Goal: Task Accomplishment & Management: Use online tool/utility

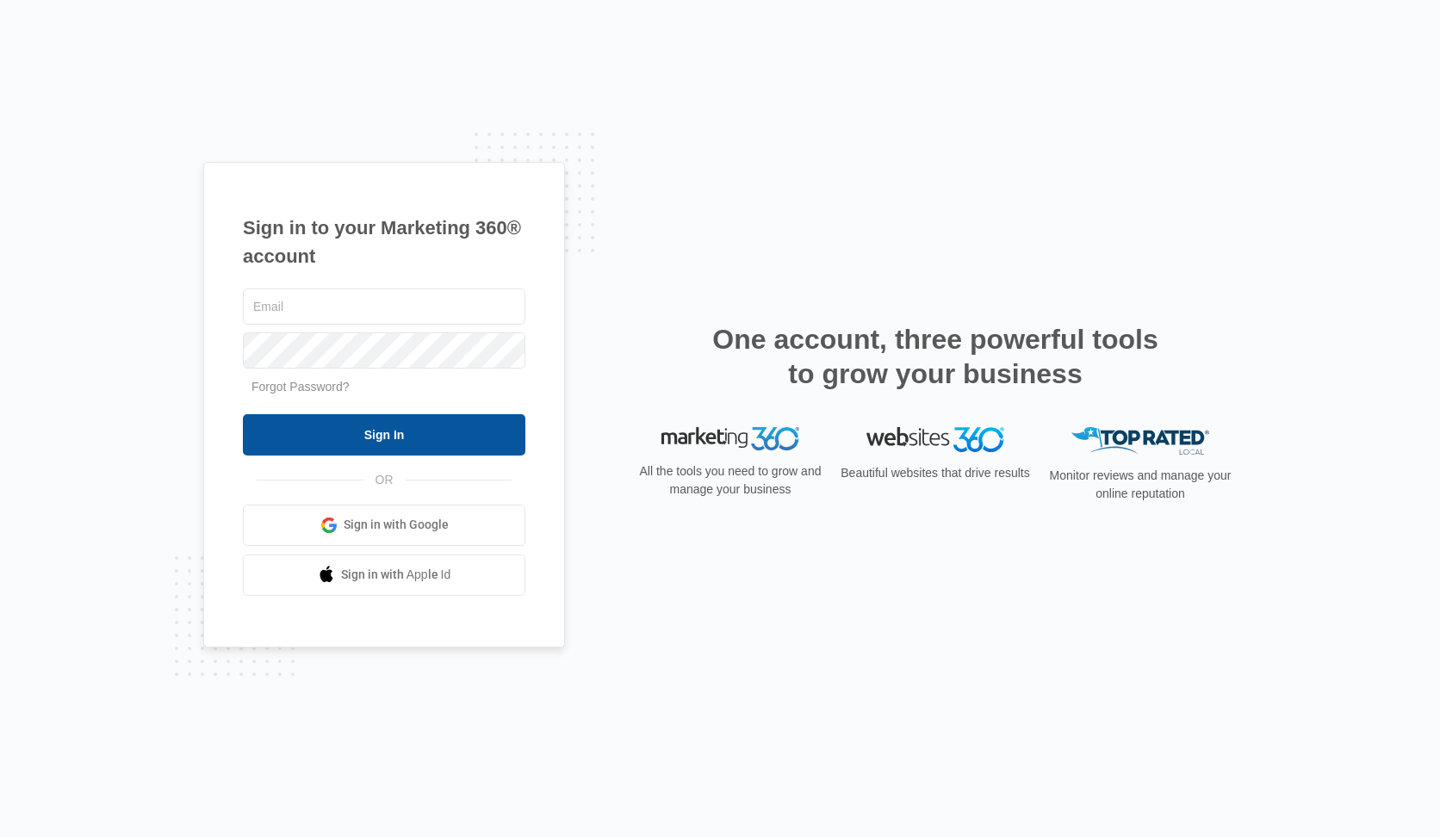
type input "[PERSON_NAME][EMAIL_ADDRESS][DOMAIN_NAME]"
click at [388, 429] on input "Sign In" at bounding box center [384, 434] width 283 height 41
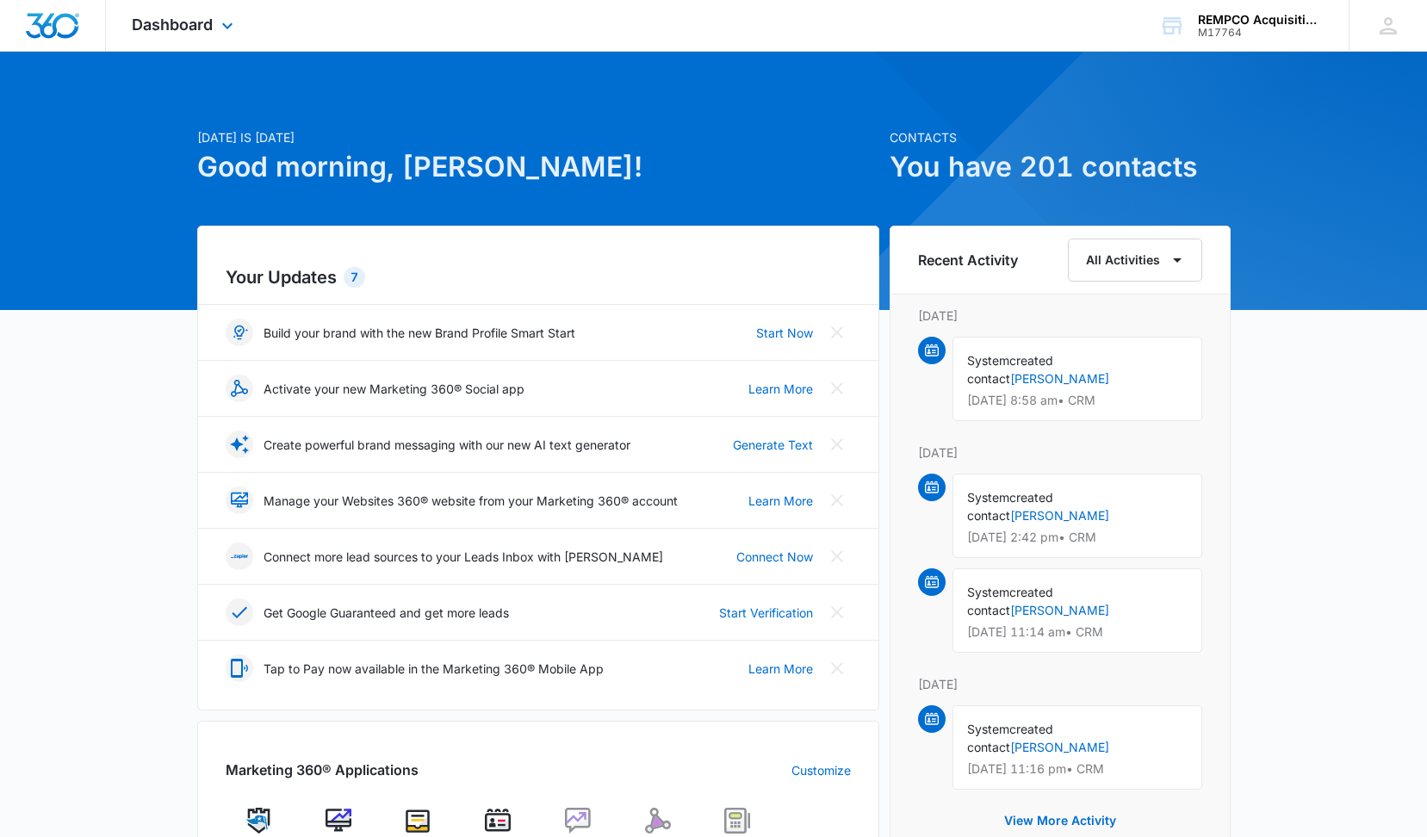
click at [216, 30] on div "Dashboard Apps Reputation Websites Forms CRM Email Social POS Files Brand Setti…" at bounding box center [185, 25] width 158 height 51
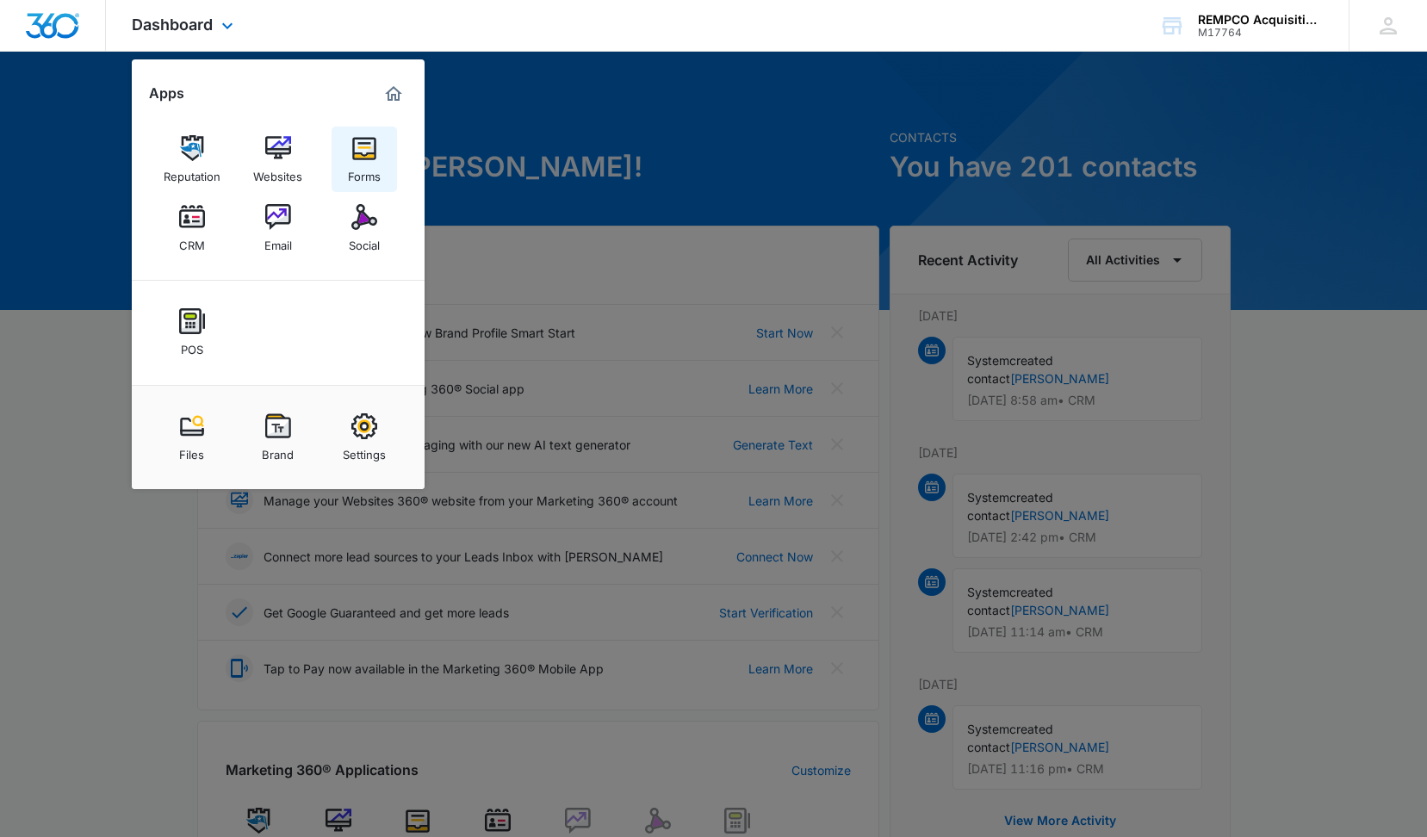
click at [355, 158] on img at bounding box center [364, 148] width 26 height 26
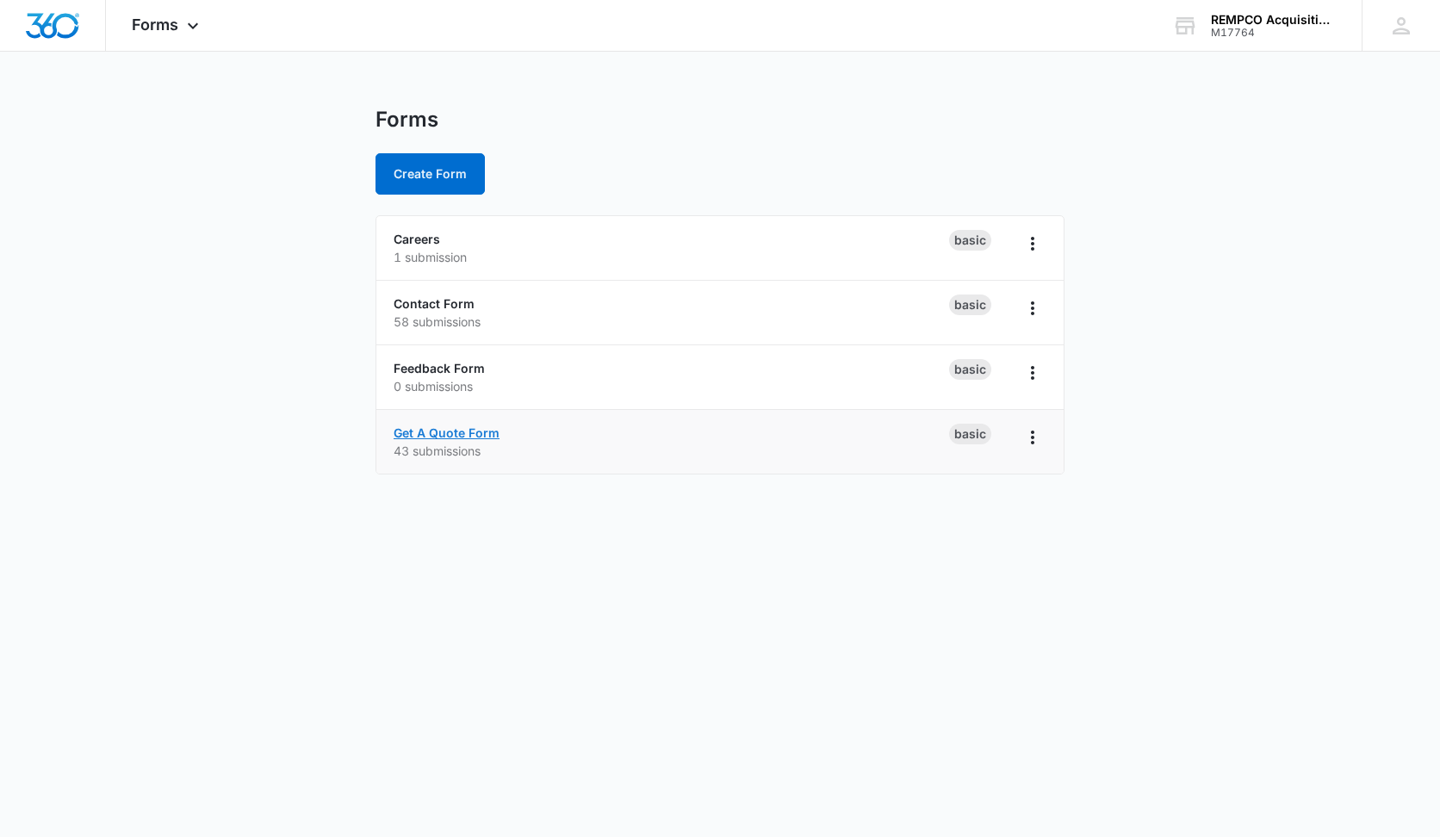
click at [425, 428] on link "Get A Quote Form" at bounding box center [447, 433] width 106 height 15
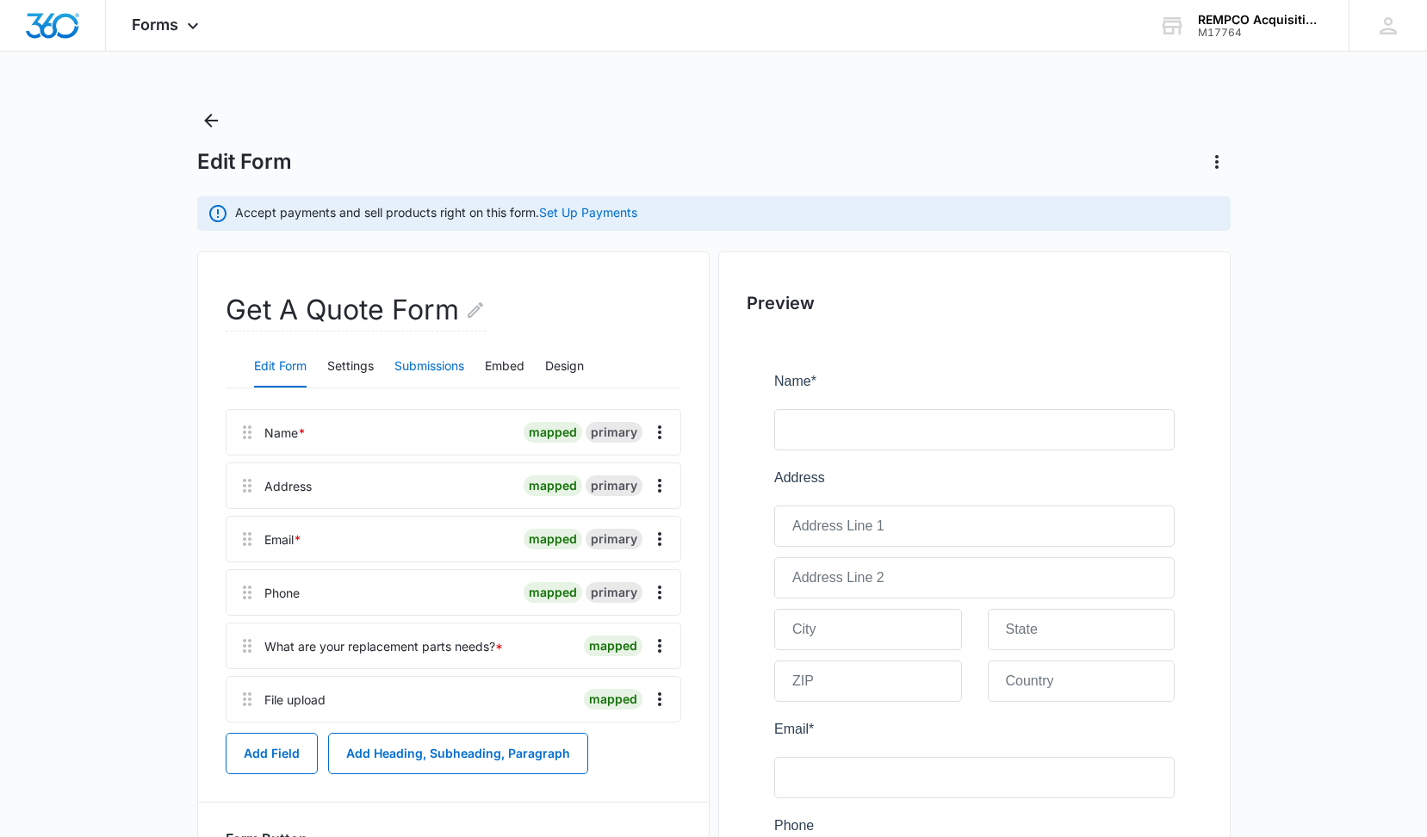
click at [447, 364] on button "Submissions" at bounding box center [430, 366] width 70 height 41
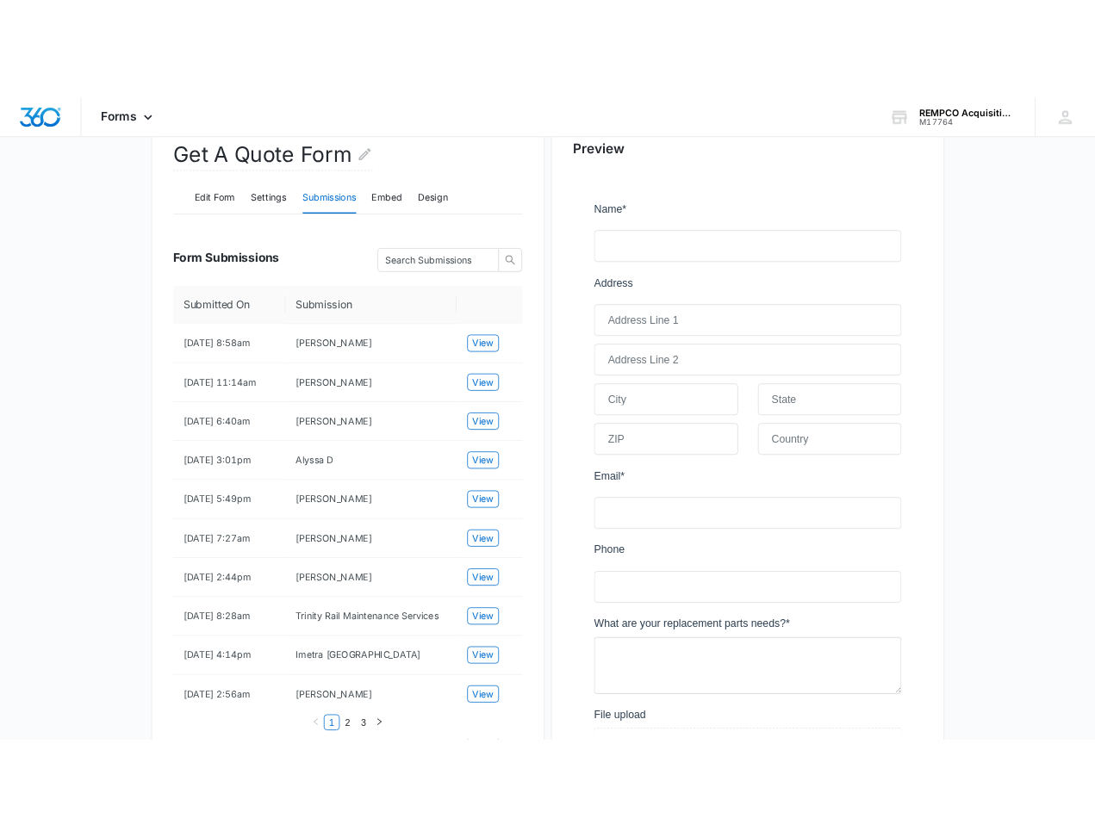
scroll to position [258, 0]
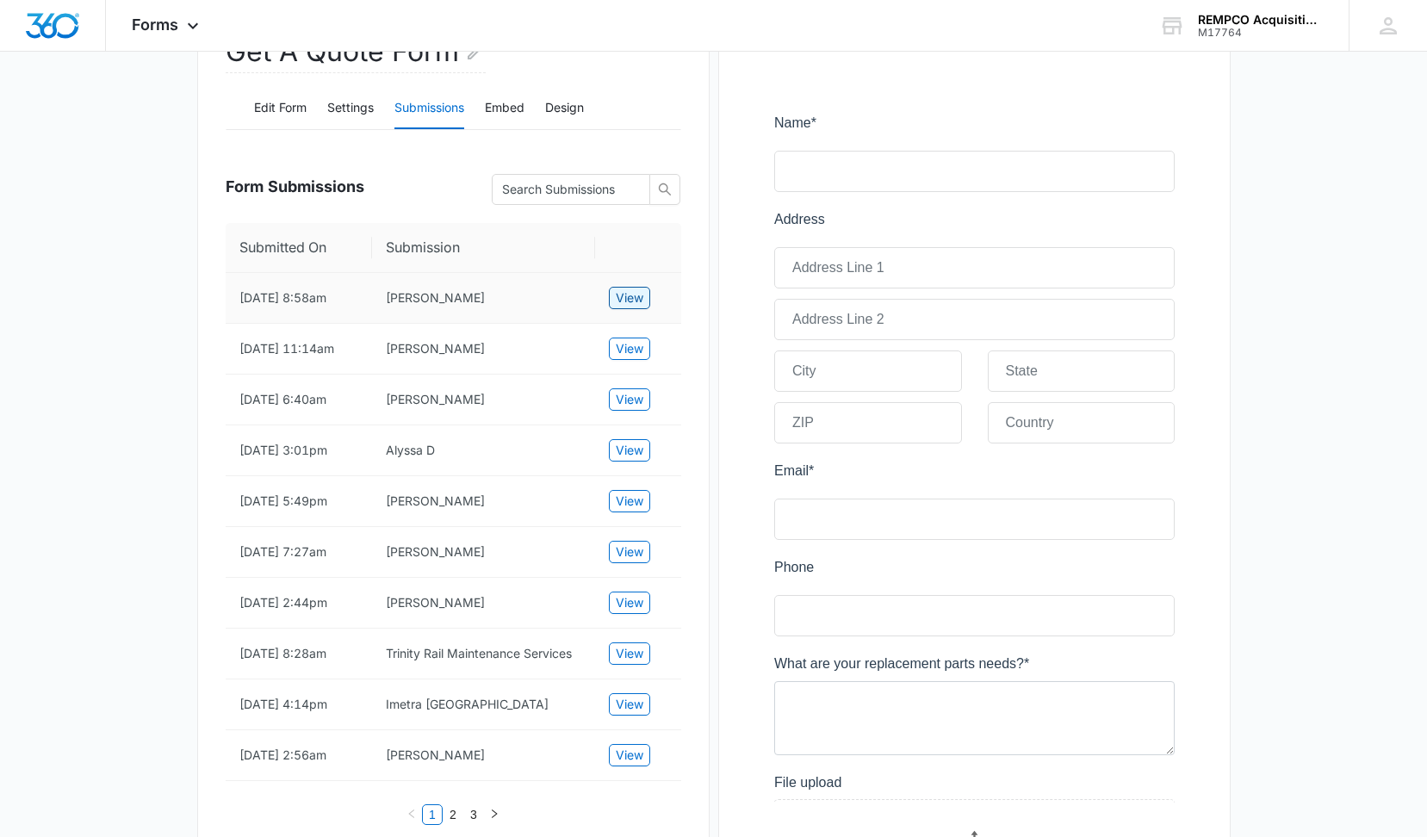
click at [622, 295] on span "View" at bounding box center [630, 298] width 28 height 19
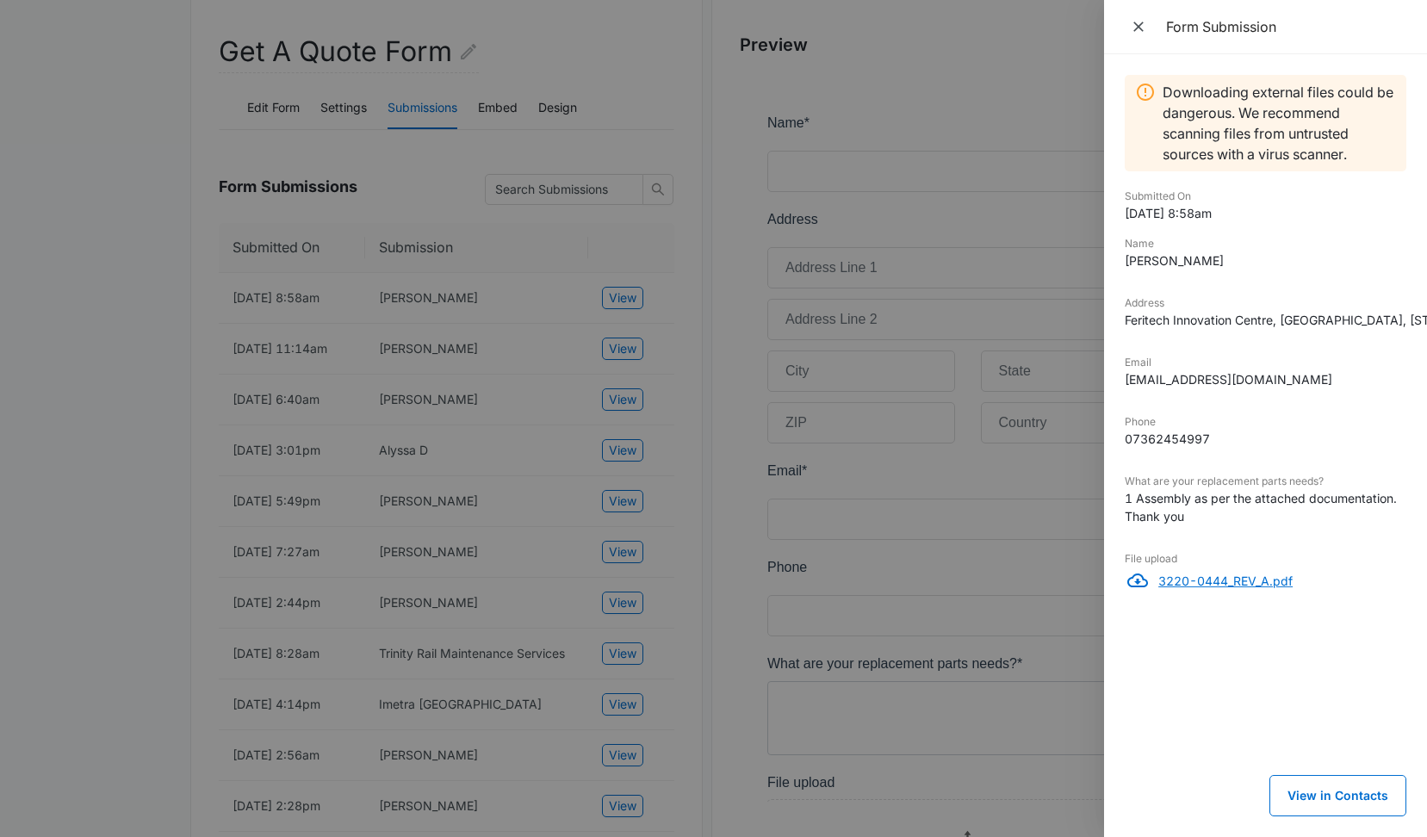
click at [1217, 590] on p "3220-0444_REV_A.pdf" at bounding box center [1283, 581] width 248 height 18
